Goal: Communication & Community: Answer question/provide support

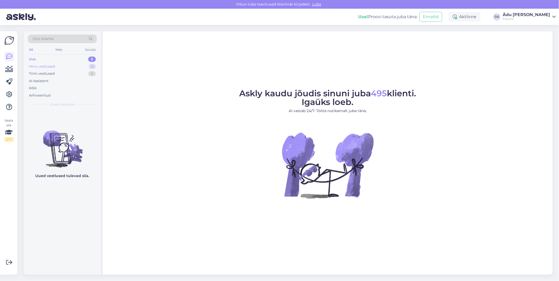
click at [76, 66] on div "Minu vestlused 3" at bounding box center [62, 66] width 69 height 7
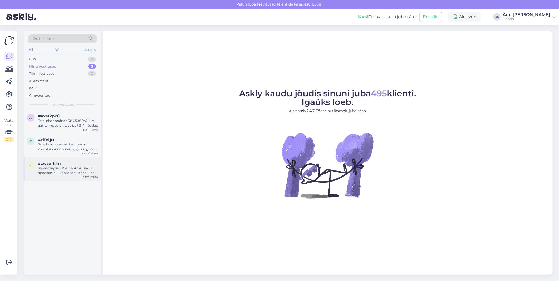
click at [53, 173] on div "Здравствуйте! Имеется ли у вас в продаже винилововое напольное покрытие в рулон…" at bounding box center [68, 170] width 60 height 9
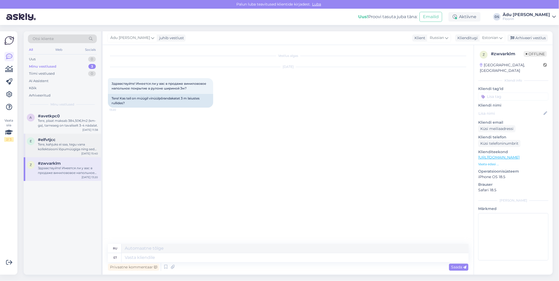
click at [67, 149] on div "Tere, kahjuks ei saa, tegu vana kollektsiooni lõpumüügiga ning seda toodet enam…" at bounding box center [68, 146] width 60 height 9
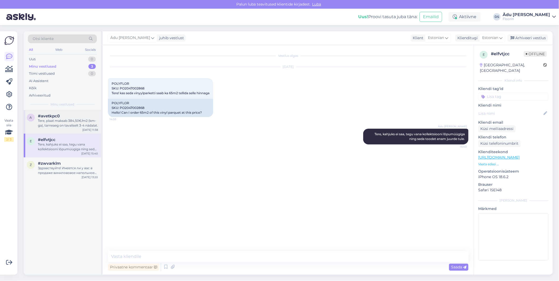
click at [63, 127] on div "Tere, plaat maksab 384,50€/m2 (km-ga), tarneaeg on tavaliselt 3-4 nädalat." at bounding box center [68, 123] width 60 height 9
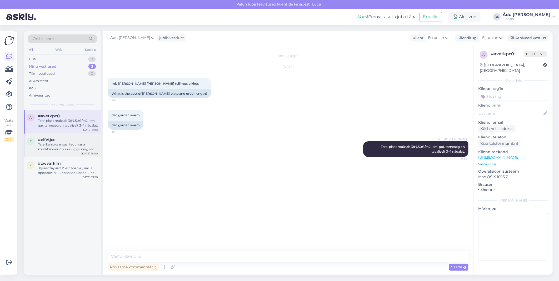
click at [64, 148] on div "Tere, kahjuks ei saa, tegu vana kollektsiooni lõpumüügiga ning seda toodet enam…" at bounding box center [68, 146] width 60 height 9
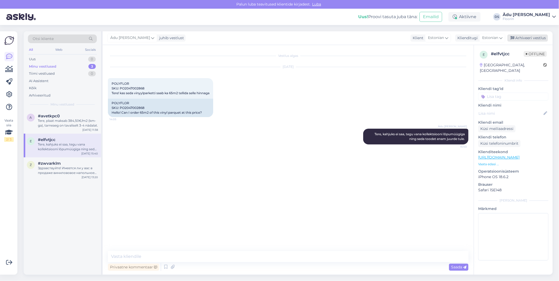
click at [528, 38] on div "Arhiveeri vestlus" at bounding box center [528, 38] width 41 height 7
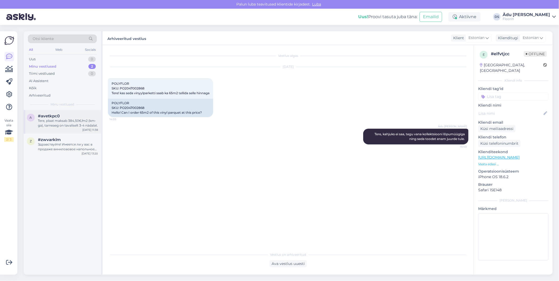
click at [62, 116] on div "#avetkpc0" at bounding box center [68, 116] width 60 height 5
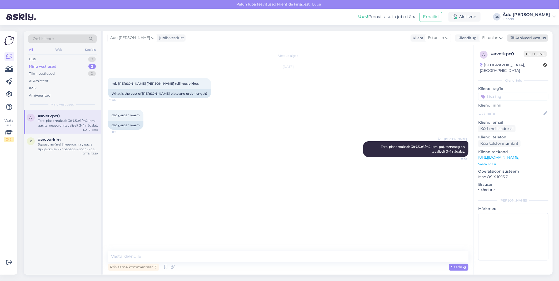
click at [525, 38] on div "Arhiveeri vestlus" at bounding box center [528, 38] width 41 height 7
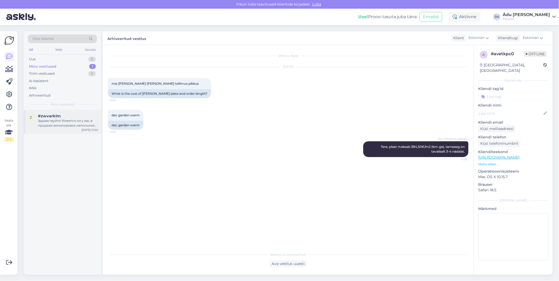
click at [74, 115] on div "#zwvarklm" at bounding box center [68, 116] width 60 height 5
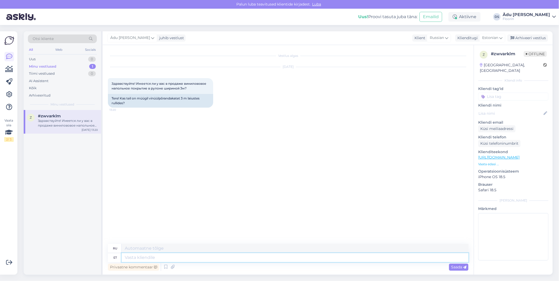
click at [200, 257] on textarea at bounding box center [295, 257] width 347 height 9
type textarea "Tere,"
type textarea "Привет,"
type textarea "Tere, on k"
type textarea "Привет, это"
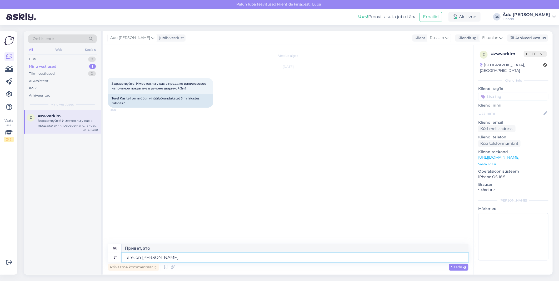
type textarea "Tere, on [PERSON_NAME],"
type textarea "Здравствуйте, да,"
type textarea "Tere, on [PERSON_NAME], millist"
type textarea "Здравствуйте, да, какие?"
type textarea "Tere, on [PERSON_NAME], millist disaini on"
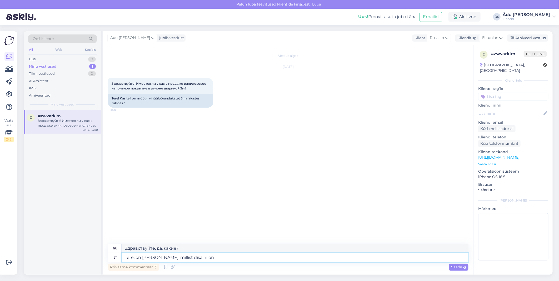
type textarea "Привет, да, какой дизайн?"
type textarea "Tere, on [PERSON_NAME], millist disaini on ta"
type textarea "Привет, да, какой это дизайн?"
type textarea "Tere, on [PERSON_NAME], millist disaini on [PERSON_NAME]?"
type textarea "Здравствуйте, да, какой дизайн вам нужен?"
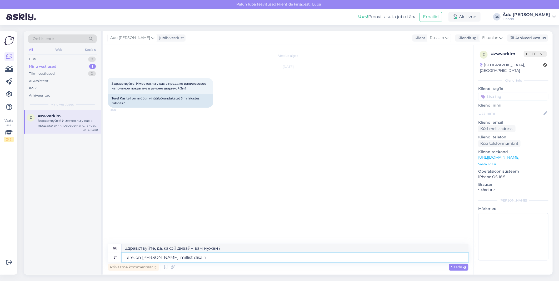
type textarea "Tere, on [PERSON_NAME], millist disai"
type textarea "Привет, да, какой это дизайн?"
type textarea "Tere, on [PERSON_NAME], millist d"
type textarea "Здравствуйте, да, какой дизайн?"
type textarea "Tere, on [PERSON_NAME], millist"
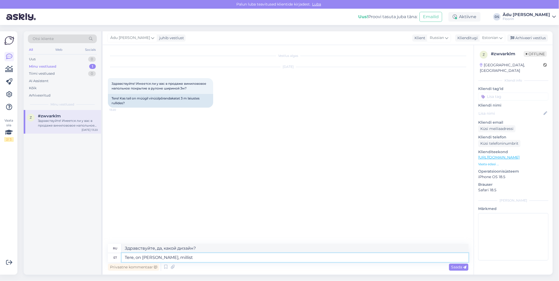
type textarea "Здравствуйте, да, какие?"
type textarea "Tere, on [PERSON_NAME], millist tooni/"
type textarea "Привет, да, какой это оттенок?"
type textarea "Tere, on [PERSON_NAME], millist tooni/disaini"
type textarea "Привет, да, какой цвет/дизайн?"
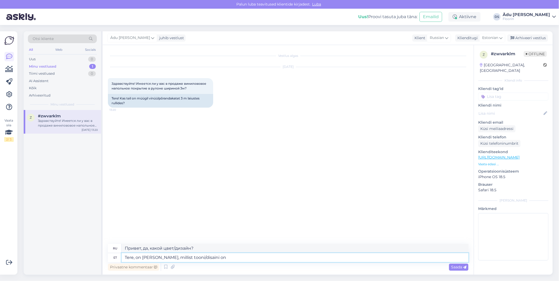
type textarea "Tere, on [PERSON_NAME], millist tooni/disaini on"
type textarea "Привет, да, какой у него цвет/дизайн?"
type textarea "Tere, on [PERSON_NAME], millist tooni/disaini on [PERSON_NAME]?"
type textarea "Здравствуйте, да, какой цвет/дизайн вам нужен?"
type textarea "Tere, on [PERSON_NAME], millist tooni/disaini on [PERSON_NAME]?"
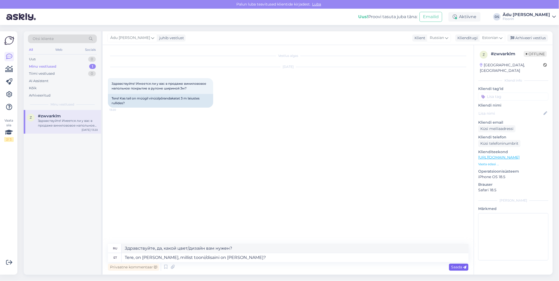
click at [459, 268] on span "Saada" at bounding box center [458, 267] width 15 height 5
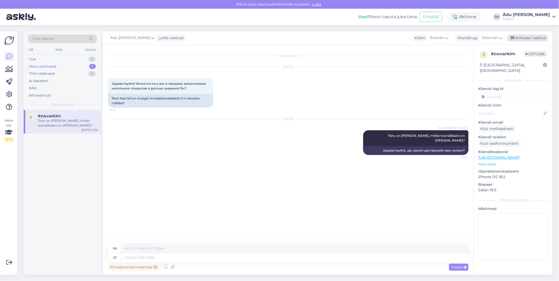
click at [537, 39] on div "Arhiveeri vestlus" at bounding box center [528, 38] width 41 height 7
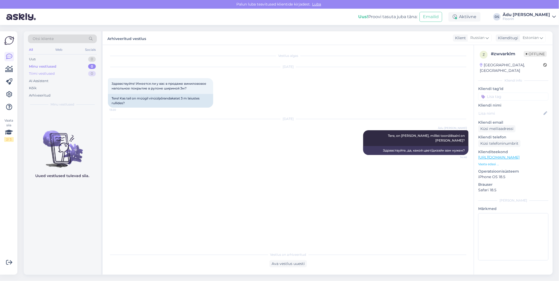
click at [75, 72] on div "Tiimi vestlused 0" at bounding box center [62, 73] width 69 height 7
click at [75, 66] on div "Minu vestlused 0" at bounding box center [62, 66] width 69 height 7
click at [76, 57] on div "Uus 2" at bounding box center [62, 59] width 69 height 7
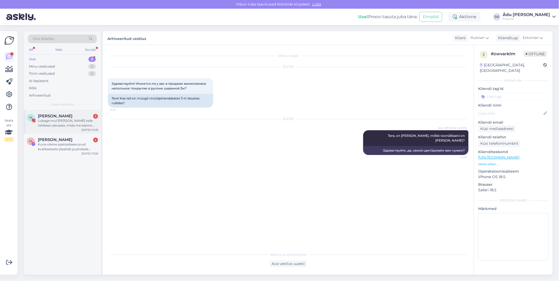
click at [69, 125] on div "Lubage mul [PERSON_NAME] teile lühikese ülevaate, mida me teeme. Valmistame eri…" at bounding box center [68, 123] width 60 height 9
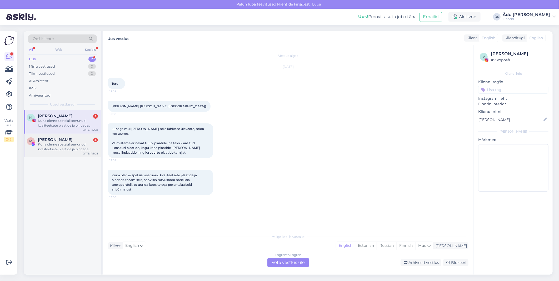
click at [68, 145] on div "Kuna oleme spetsialiseerunud kvaliteetsete plaatide ja pindade tootmisele, soov…" at bounding box center [68, 146] width 60 height 9
click at [295, 264] on div "English to English Võta vestlus üle" at bounding box center [289, 262] width 42 height 9
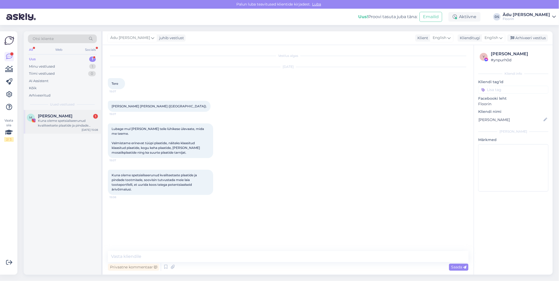
click at [84, 130] on div "[DATE] 15:08" at bounding box center [90, 130] width 16 height 4
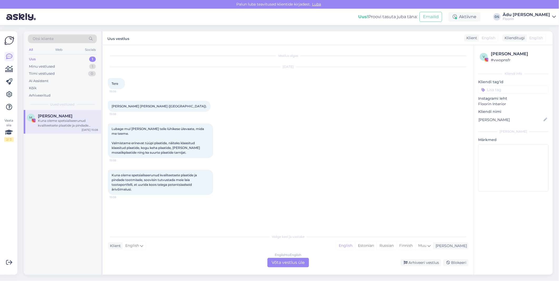
click at [296, 260] on div "English to English Võta vestlus üle" at bounding box center [289, 262] width 42 height 9
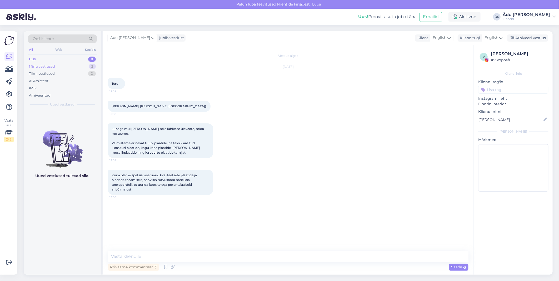
click at [78, 68] on div "Minu vestlused 2" at bounding box center [62, 66] width 69 height 7
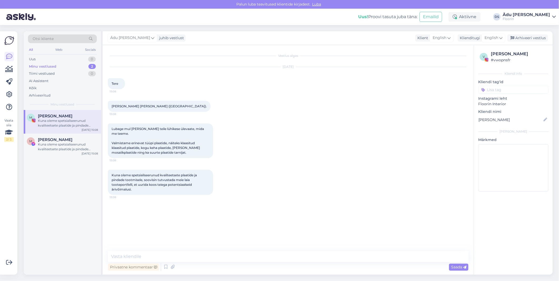
drag, startPoint x: 65, startPoint y: 114, endPoint x: 56, endPoint y: 130, distance: 19.0
drag, startPoint x: 56, startPoint y: 130, endPoint x: 523, endPoint y: 40, distance: 475.9
click at [523, 40] on div "Arhiveeri vestlus" at bounding box center [528, 38] width 41 height 7
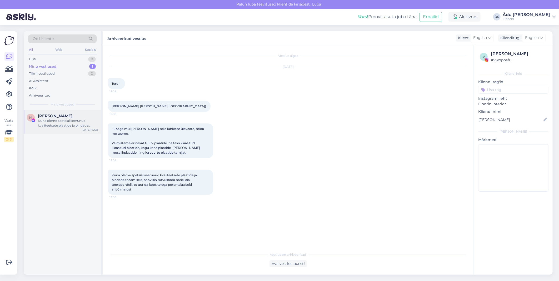
click at [61, 120] on div "Kuna oleme spetsialiseerunud kvaliteetsete plaatide ja pindade tootmisele, soov…" at bounding box center [68, 123] width 60 height 9
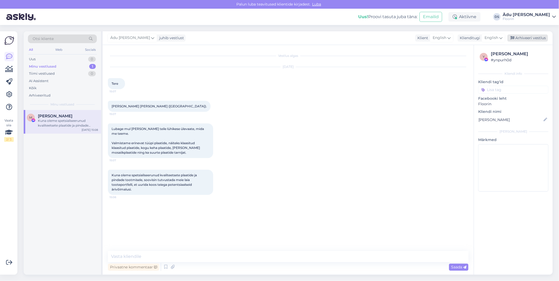
click at [518, 41] on div "Arhiveeri vestlus" at bounding box center [528, 38] width 41 height 7
